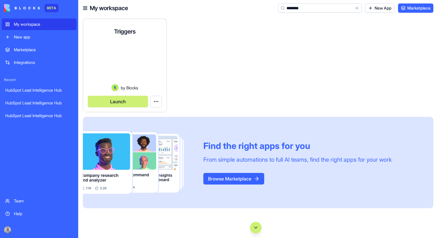
type input "********"
click at [126, 99] on button "Launch" at bounding box center [118, 102] width 60 height 12
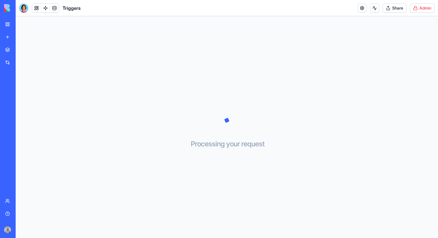
click at [413, 12] on html "BETA My workspace New app Marketplace Integrations Recent HubSpot Lead Intellig…" at bounding box center [219, 119] width 438 height 238
click at [411, 47] on link "Switch to old builder" at bounding box center [406, 51] width 49 height 9
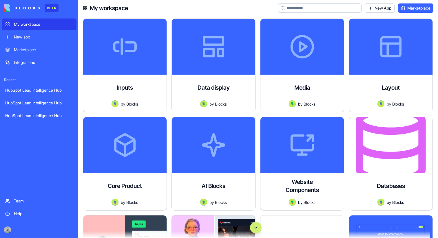
click at [253, 224] on button "Scroll to bottom" at bounding box center [256, 228] width 12 height 12
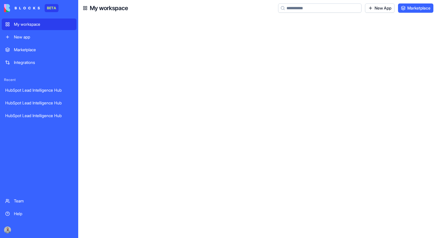
scroll to position [40917, 0]
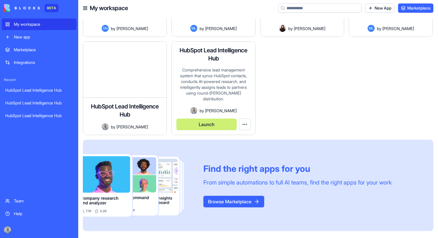
click at [217, 123] on button "Launch" at bounding box center [206, 125] width 60 height 12
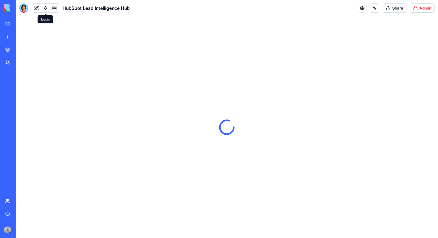
click at [44, 9] on link at bounding box center [45, 8] width 9 height 9
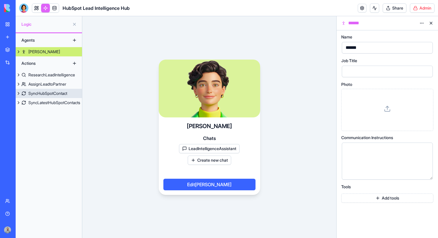
click at [60, 95] on div "SyncHubSpotContact" at bounding box center [47, 94] width 39 height 6
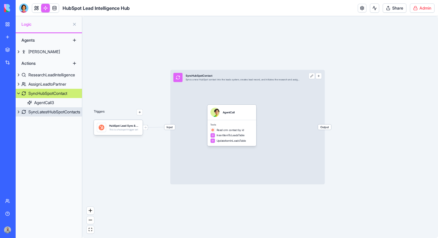
click at [59, 108] on link "SyncLatestHubSpotContacts" at bounding box center [49, 111] width 66 height 9
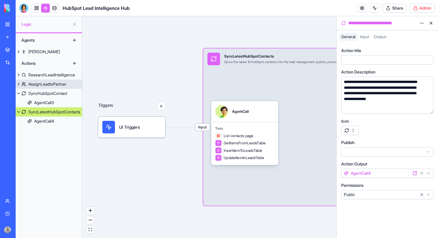
click at [57, 86] on div "AssignLeadtoPartner" at bounding box center [47, 84] width 38 height 6
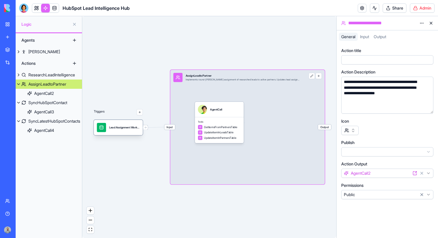
click at [115, 131] on div "Lead Assignment WorkflowTrigger" at bounding box center [124, 127] width 31 height 9
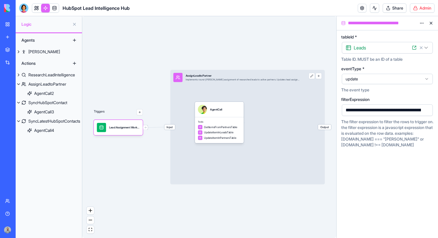
click at [399, 109] on div "**********" at bounding box center [416, 110] width 144 height 6
click at [399, 111] on div "**********" at bounding box center [416, 110] width 144 height 6
click at [426, 111] on button "button" at bounding box center [426, 110] width 9 height 9
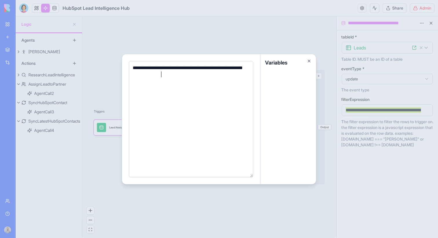
click at [214, 77] on div "**********" at bounding box center [190, 71] width 118 height 13
click at [335, 94] on div at bounding box center [219, 119] width 438 height 238
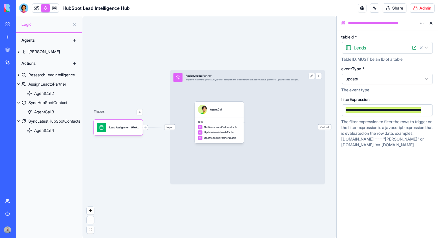
click at [429, 69] on icon at bounding box center [429, 68] width 1 height 3
click at [430, 100] on icon at bounding box center [430, 100] width 5 height 5
click at [426, 109] on button "button" at bounding box center [426, 110] width 9 height 9
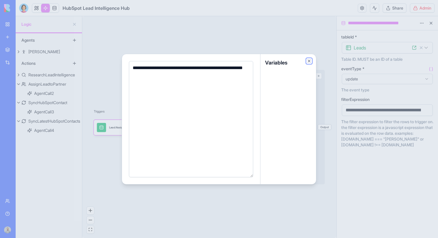
click at [308, 61] on button "Close" at bounding box center [309, 61] width 5 height 5
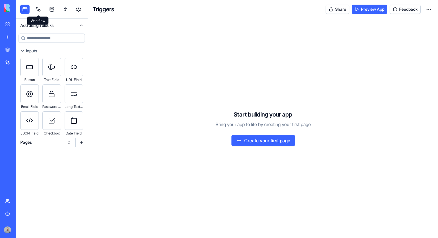
click at [41, 12] on link at bounding box center [38, 9] width 9 height 9
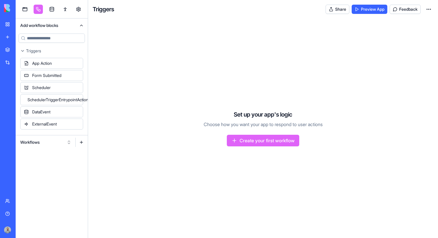
click at [60, 144] on button "Workflows" at bounding box center [45, 142] width 57 height 9
click at [60, 162] on div "Triggers" at bounding box center [45, 163] width 55 height 9
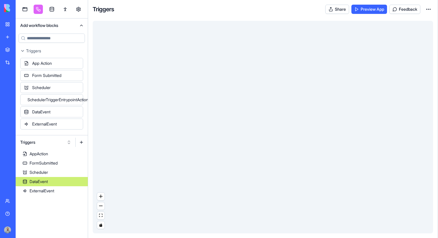
click at [65, 179] on link "DataEvent" at bounding box center [52, 181] width 72 height 9
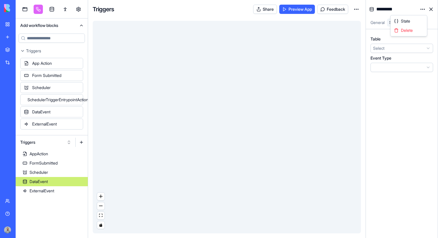
click at [420, 12] on html "BETA My workspace New app Marketplace Integrations Recent HubSpot Lead Intellig…" at bounding box center [219, 119] width 438 height 238
click at [420, 21] on div "State" at bounding box center [408, 20] width 34 height 9
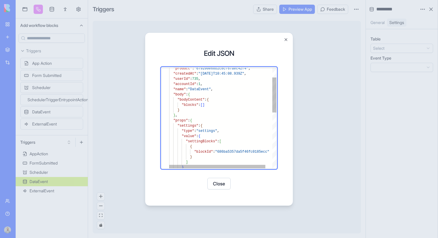
click at [196, 127] on div ""product" : "679200e68b2c8cf67aec42f4" , "createdAt" : "2025-07-07T10:45:08.939…" at bounding box center [226, 184] width 115 height 288
click at [196, 126] on div ""product" : "679200e68b2c8cf67aec42f4" , "createdAt" : "2025-07-07T10:45:08.939…" at bounding box center [226, 184] width 115 height 288
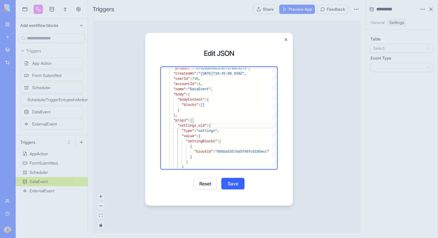
type textarea "**********"
click at [228, 181] on button "Save" at bounding box center [232, 184] width 23 height 12
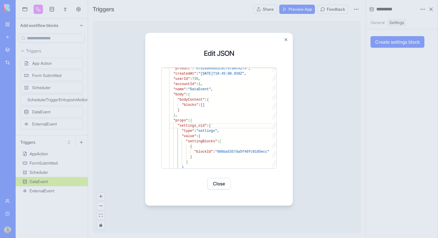
click at [223, 182] on button "Close" at bounding box center [218, 184] width 23 height 12
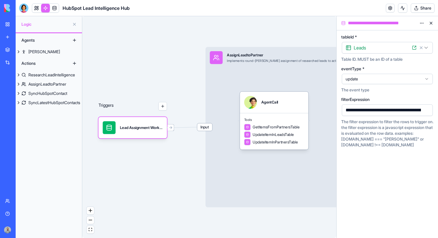
click at [426, 110] on button "button" at bounding box center [426, 110] width 9 height 9
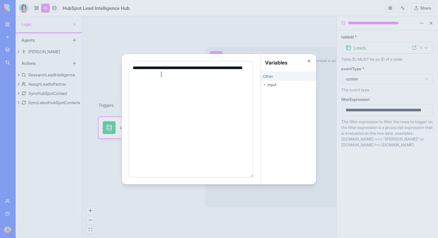
click at [276, 83] on span "input" at bounding box center [271, 85] width 9 height 6
click at [279, 109] on span "createdAt" at bounding box center [276, 109] width 15 height 5
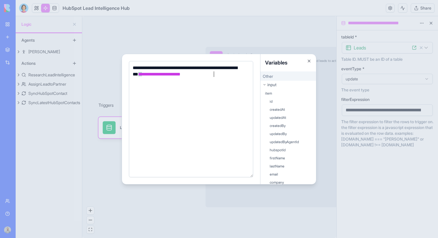
click at [236, 80] on div "**********" at bounding box center [190, 119] width 118 height 109
click at [289, 110] on div "createdAt" at bounding box center [288, 109] width 56 height 7
click at [239, 94] on div "**********" at bounding box center [190, 119] width 118 height 109
click at [337, 78] on div at bounding box center [219, 119] width 438 height 238
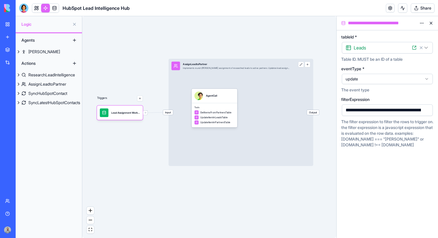
click at [367, 110] on div "**********" at bounding box center [416, 110] width 144 height 6
click at [211, 106] on div "Tools GetItemsFromPartnersTable UpdateItemInLeadsTable UpdateItemInPartnersTable" at bounding box center [214, 115] width 46 height 25
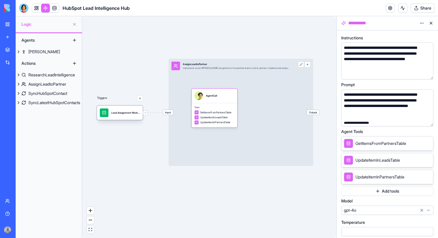
click at [123, 115] on div "Lead Assignment WorkflowTrigger" at bounding box center [125, 113] width 29 height 9
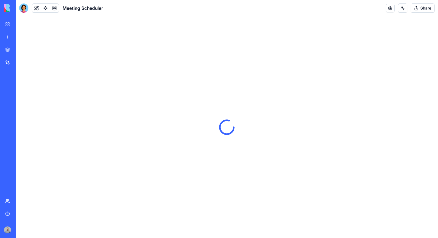
click at [415, 10] on button "Share" at bounding box center [422, 7] width 24 height 9
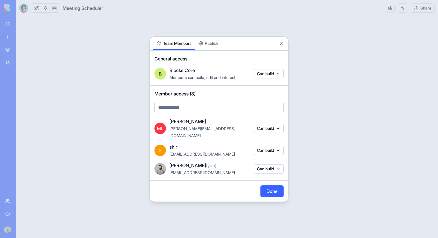
click at [211, 49] on body "BETA My workspace New app Marketplace Integrations Recent HubSpot Lead Intellig…" at bounding box center [219, 119] width 438 height 238
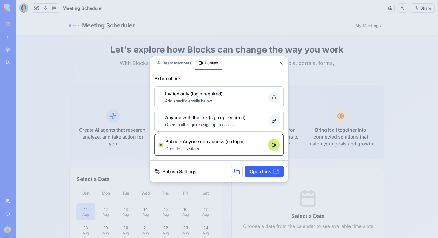
click at [238, 170] on button at bounding box center [237, 172] width 12 height 12
click at [236, 173] on button at bounding box center [237, 172] width 12 height 12
click at [25, 15] on div at bounding box center [219, 119] width 438 height 238
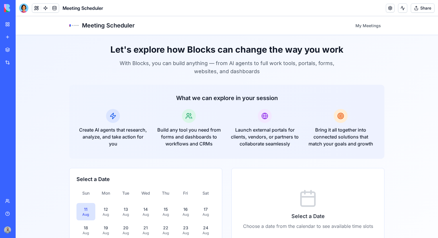
click at [12, 19] on link "My workspace" at bounding box center [13, 25] width 23 height 12
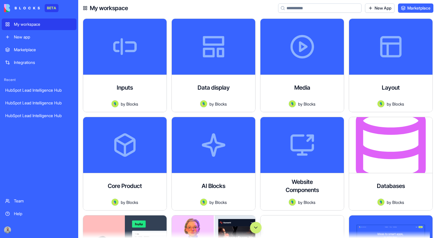
type input "*"
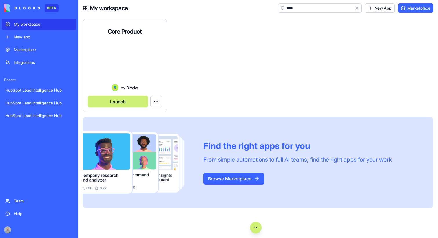
type input "****"
click at [119, 104] on button "Launch" at bounding box center [118, 102] width 60 height 12
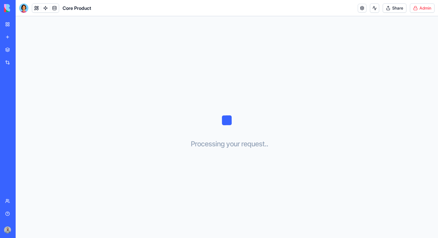
click at [417, 6] on html "BETA My workspace New app Marketplace Integrations Recent HubSpot Lead Intellig…" at bounding box center [219, 119] width 438 height 238
click at [409, 47] on link "Switch to old builder" at bounding box center [406, 51] width 49 height 9
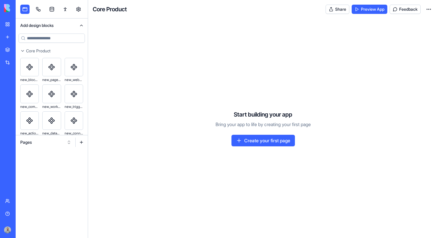
click at [53, 147] on div "Pages" at bounding box center [52, 142] width 72 height 14
click at [53, 143] on button "Pages" at bounding box center [45, 142] width 57 height 9
click at [54, 161] on div "Components" at bounding box center [45, 163] width 55 height 9
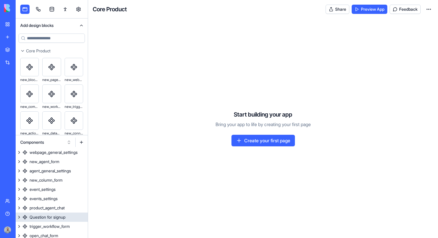
scroll to position [184, 0]
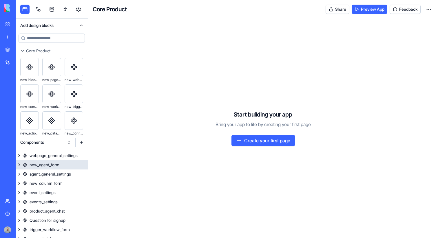
click at [63, 167] on link "new_agent_form" at bounding box center [52, 164] width 72 height 9
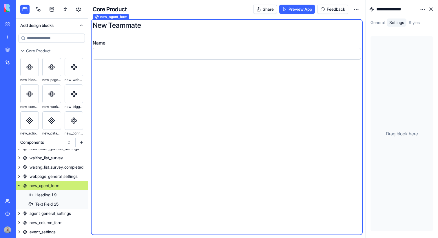
scroll to position [155, 0]
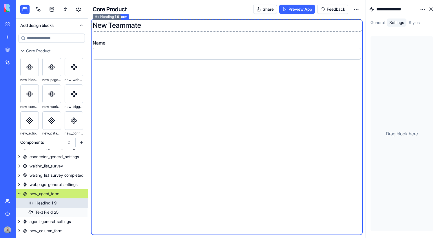
click at [147, 23] on h3 "New Teammate" at bounding box center [227, 25] width 268 height 9
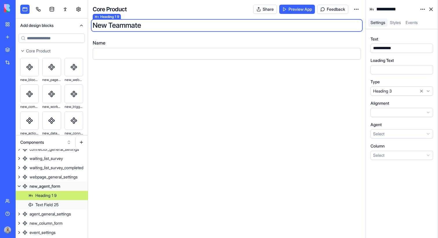
scroll to position [164, 0]
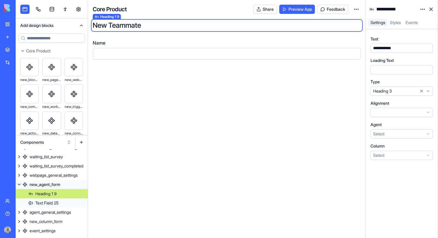
click at [392, 46] on div "**********" at bounding box center [387, 48] width 32 height 6
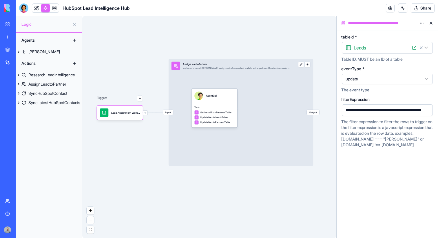
click at [73, 41] on button at bounding box center [74, 40] width 9 height 9
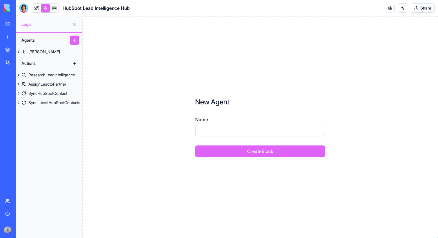
click at [74, 65] on button at bounding box center [74, 63] width 9 height 9
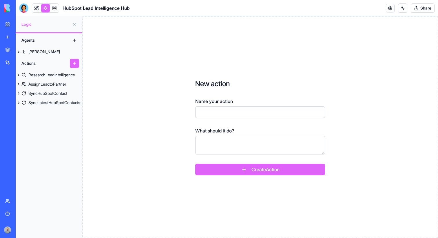
click at [75, 41] on button at bounding box center [74, 40] width 9 height 9
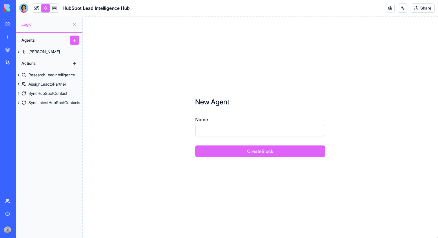
click at [75, 65] on button at bounding box center [74, 63] width 9 height 9
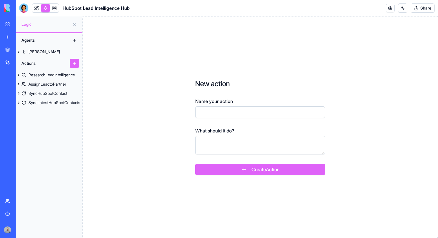
click at [78, 41] on button at bounding box center [74, 40] width 9 height 9
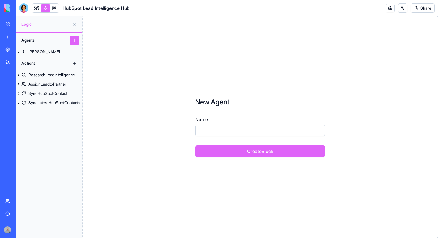
click at [76, 63] on button at bounding box center [74, 63] width 9 height 9
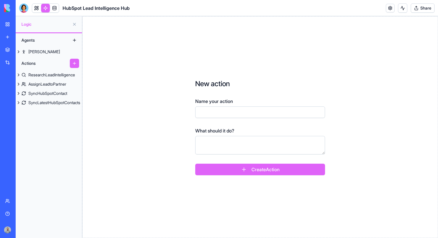
click at [74, 39] on button at bounding box center [74, 40] width 9 height 9
